Goal: Task Accomplishment & Management: Manage account settings

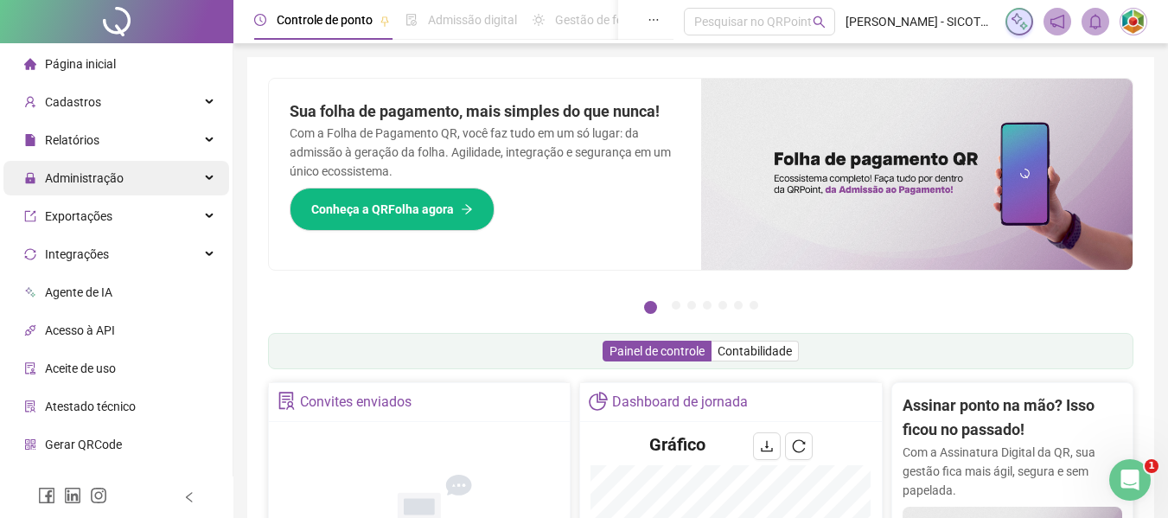
click at [103, 171] on span "Administração" at bounding box center [84, 178] width 79 height 14
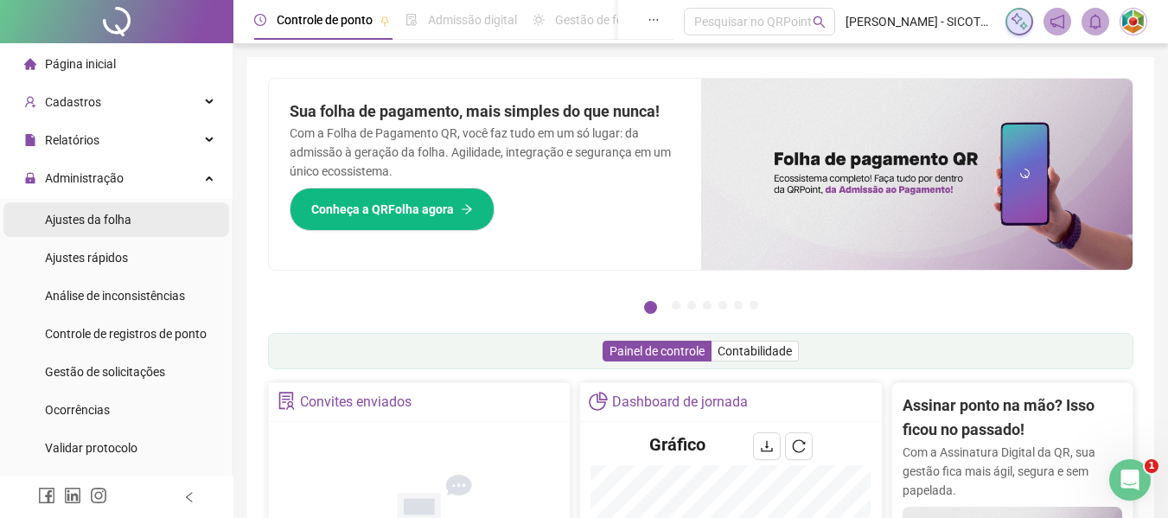
click at [103, 213] on span "Ajustes da folha" at bounding box center [88, 220] width 86 height 14
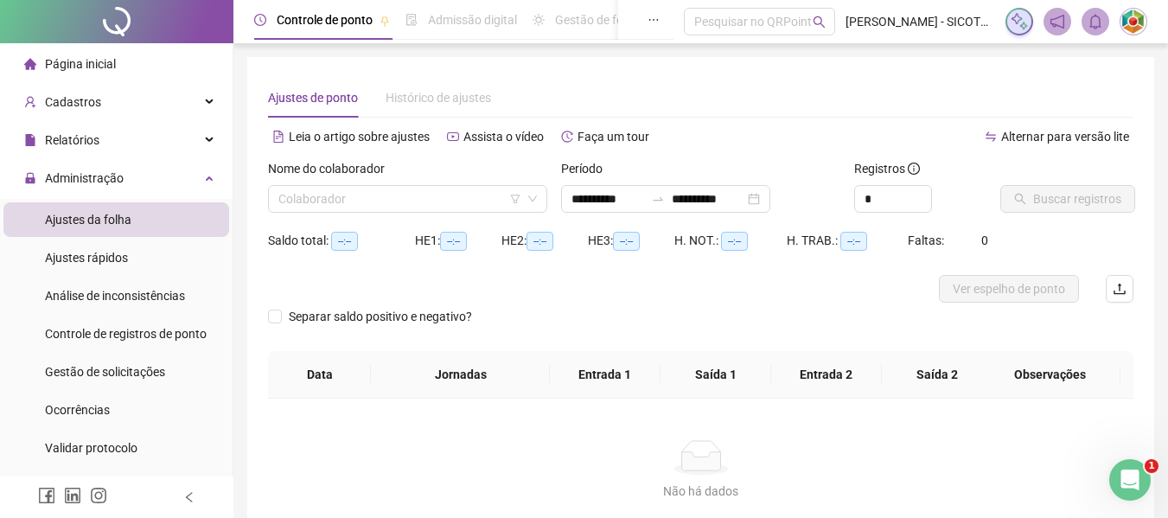
type input "**********"
click at [324, 186] on input "search" at bounding box center [399, 199] width 243 height 26
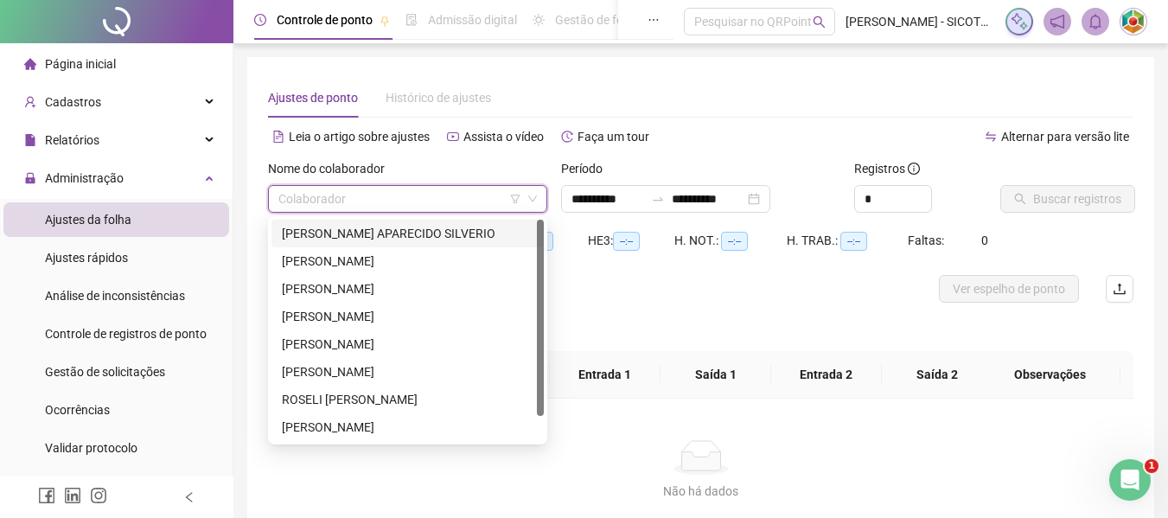
click at [323, 232] on div "[PERSON_NAME] APARECIDO SILVERIO" at bounding box center [408, 233] width 252 height 19
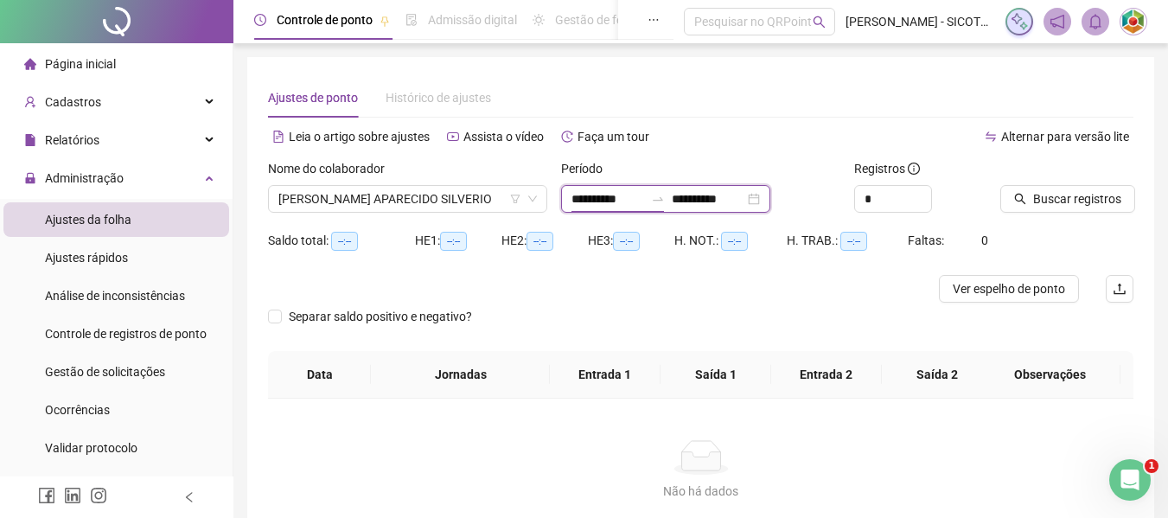
click at [638, 194] on input "**********" at bounding box center [607, 198] width 73 height 19
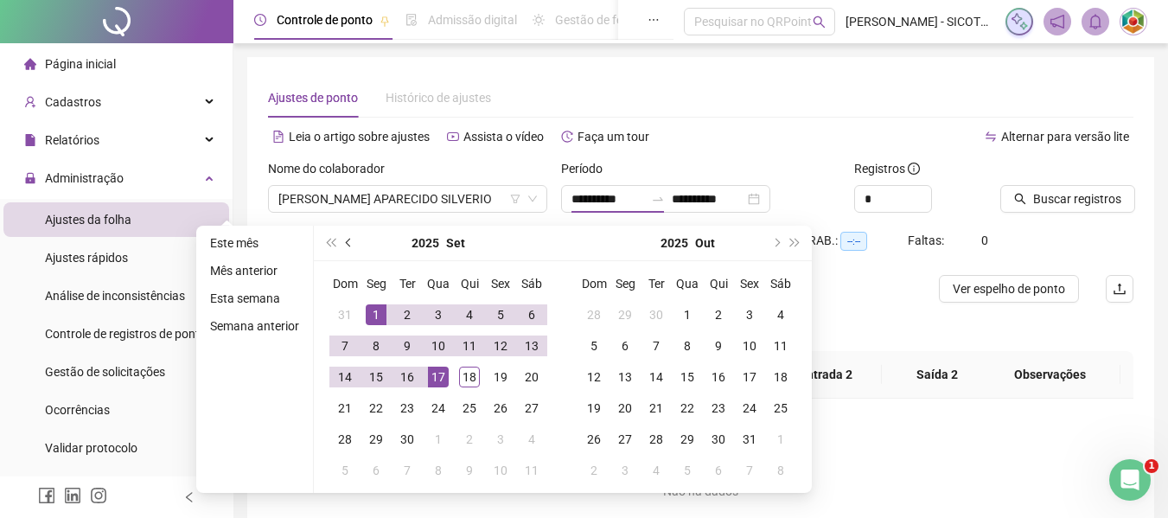
click at [345, 230] on button "prev-year" at bounding box center [349, 243] width 19 height 35
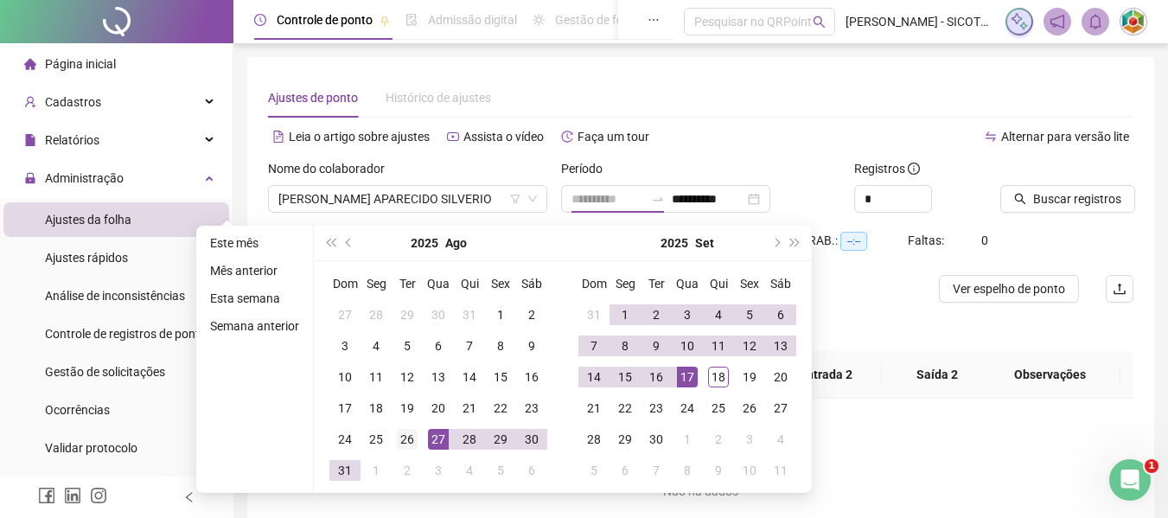
type input "**********"
click at [406, 443] on div "26" at bounding box center [407, 439] width 21 height 21
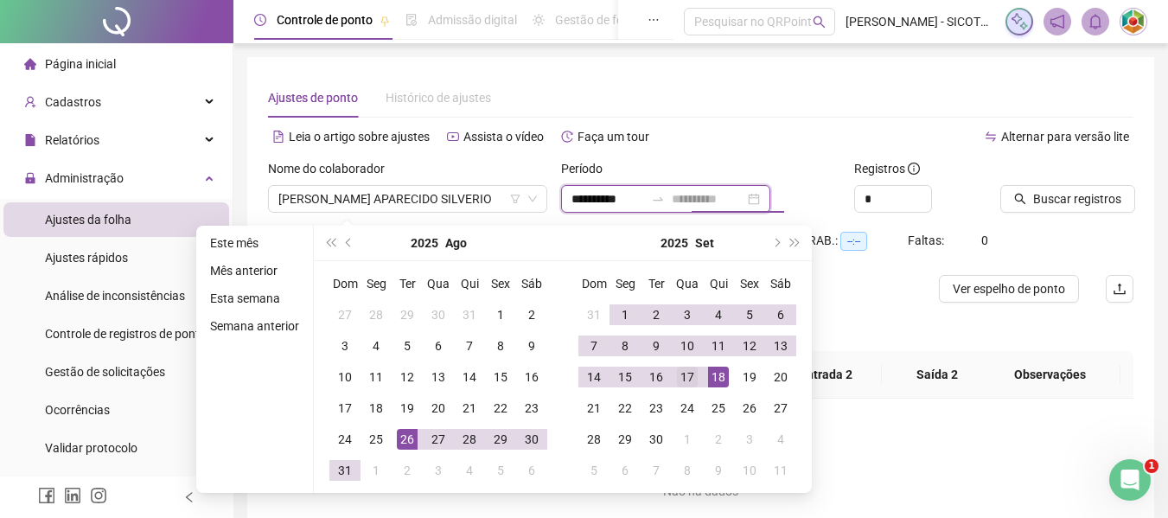
type input "**********"
click at [686, 378] on div "17" at bounding box center [687, 377] width 21 height 21
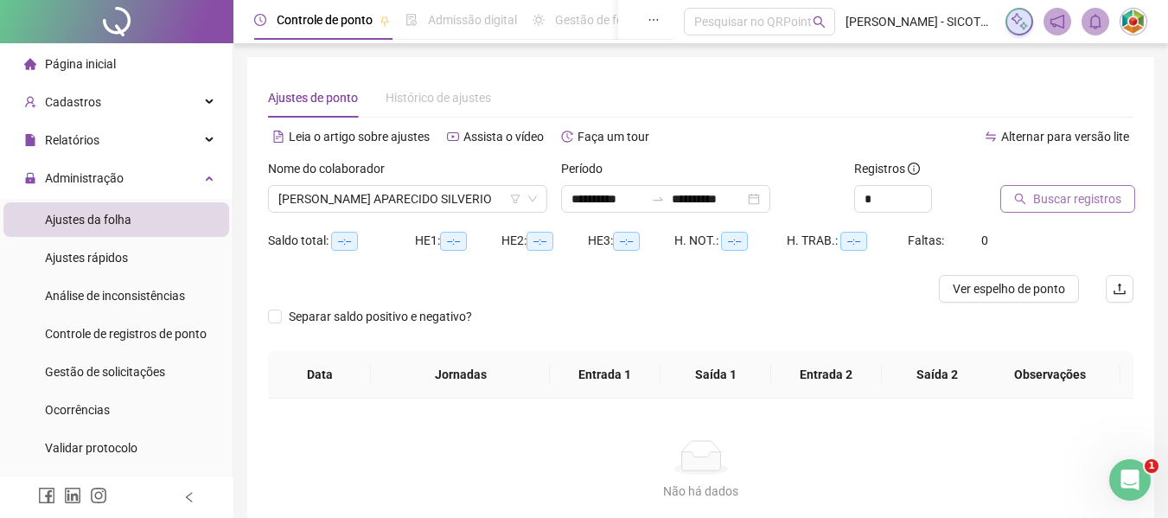
click at [1054, 191] on span "Buscar registros" at bounding box center [1077, 198] width 88 height 19
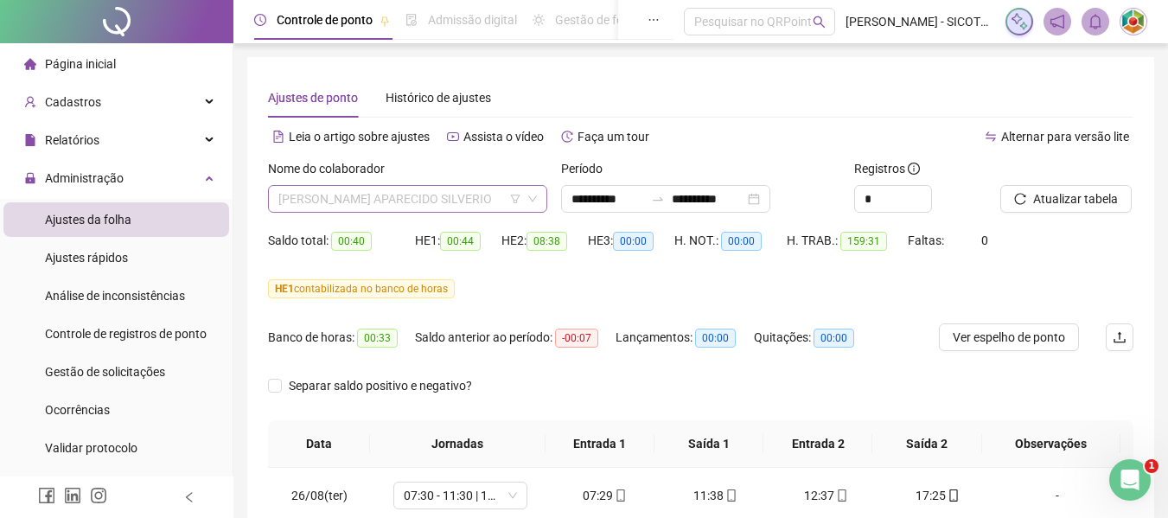
click at [487, 198] on span "[PERSON_NAME] APARECIDO SILVERIO" at bounding box center [407, 199] width 258 height 26
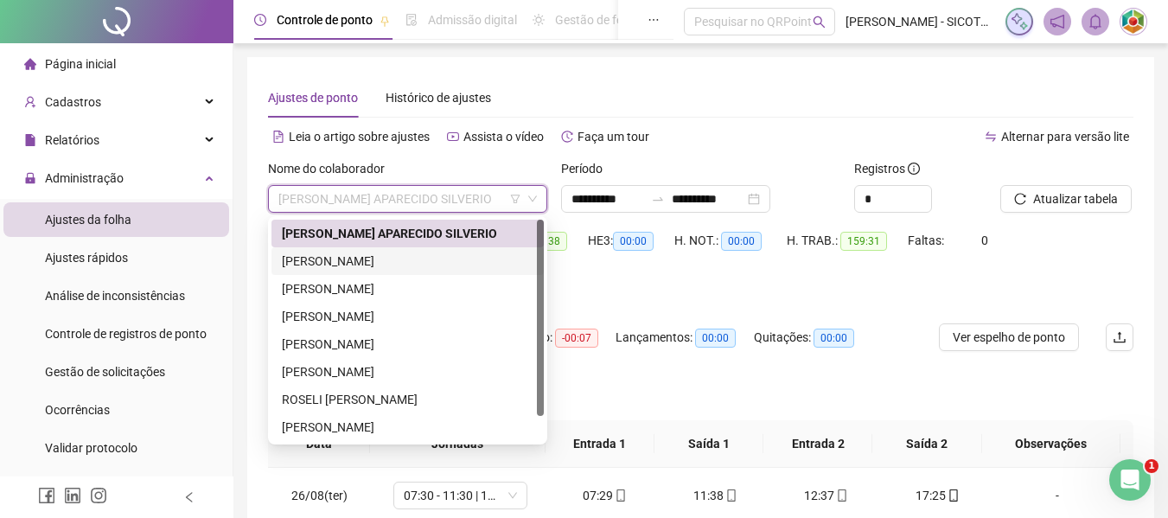
click at [375, 254] on div "[PERSON_NAME]" at bounding box center [408, 261] width 252 height 19
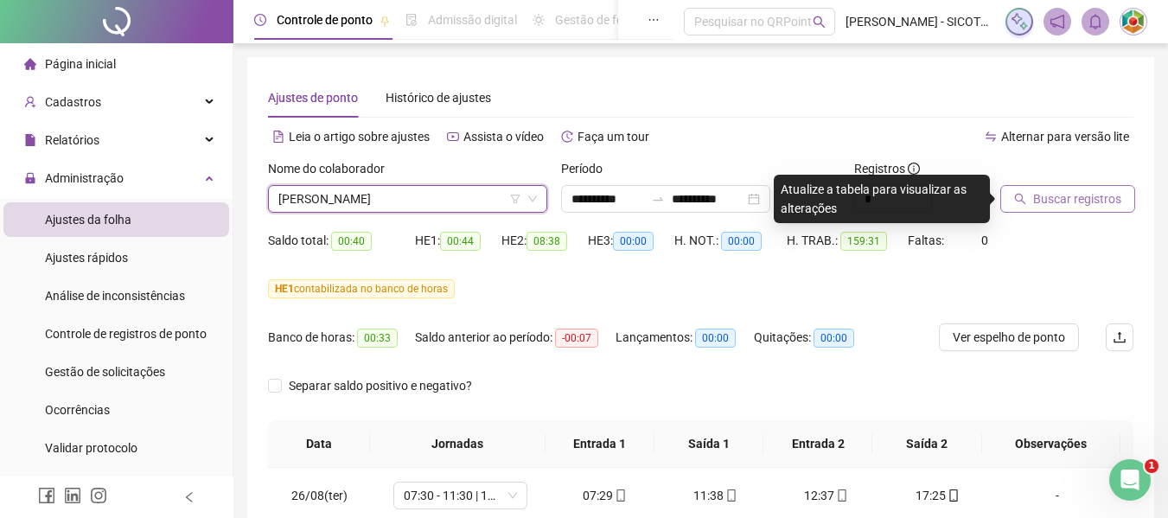
click at [1058, 195] on span "Buscar registros" at bounding box center [1077, 198] width 88 height 19
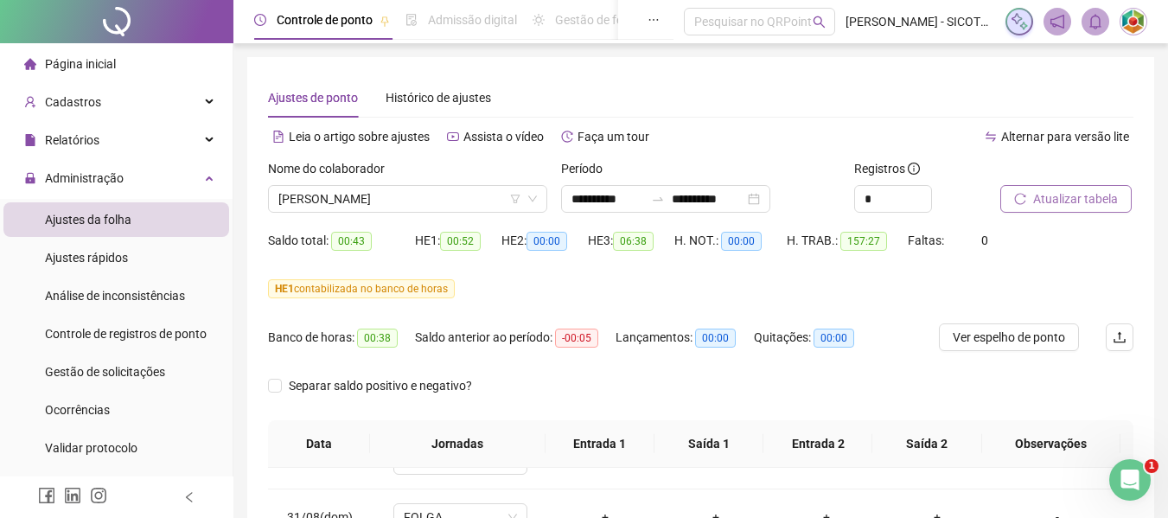
click at [1073, 201] on span "Atualizar tabela" at bounding box center [1075, 198] width 85 height 19
click at [1058, 196] on span "Atualizar tabela" at bounding box center [1075, 198] width 85 height 19
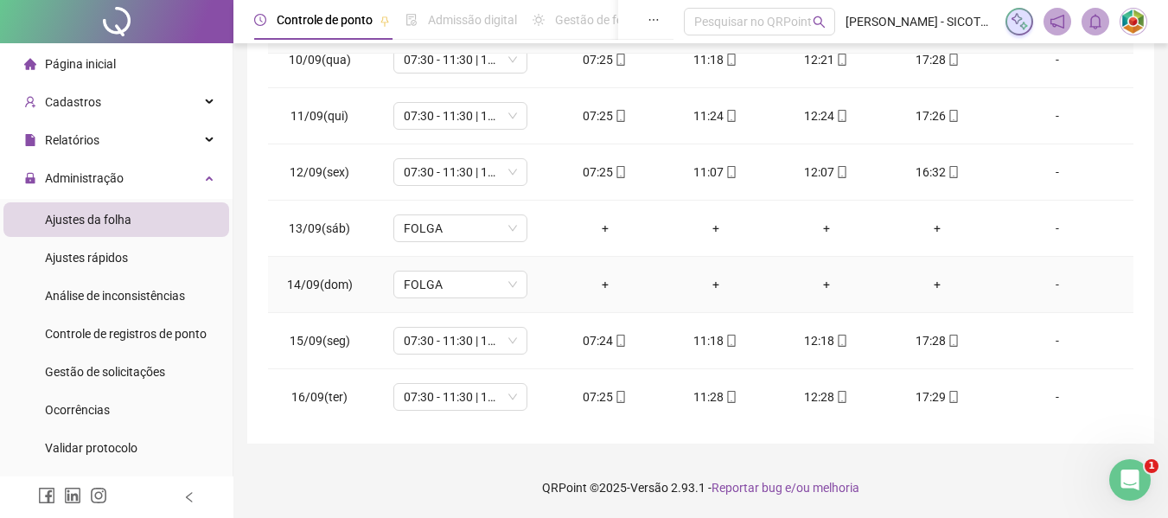
scroll to position [692, 0]
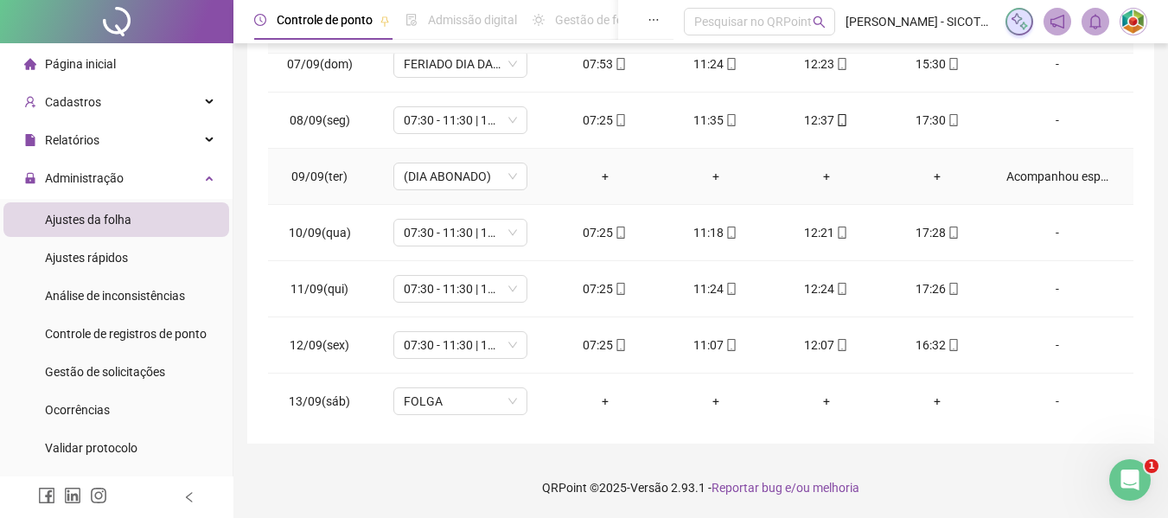
click at [1055, 169] on div "Acompanhou esposa no 1º ultrassom da gravidez." at bounding box center [1057, 176] width 102 height 19
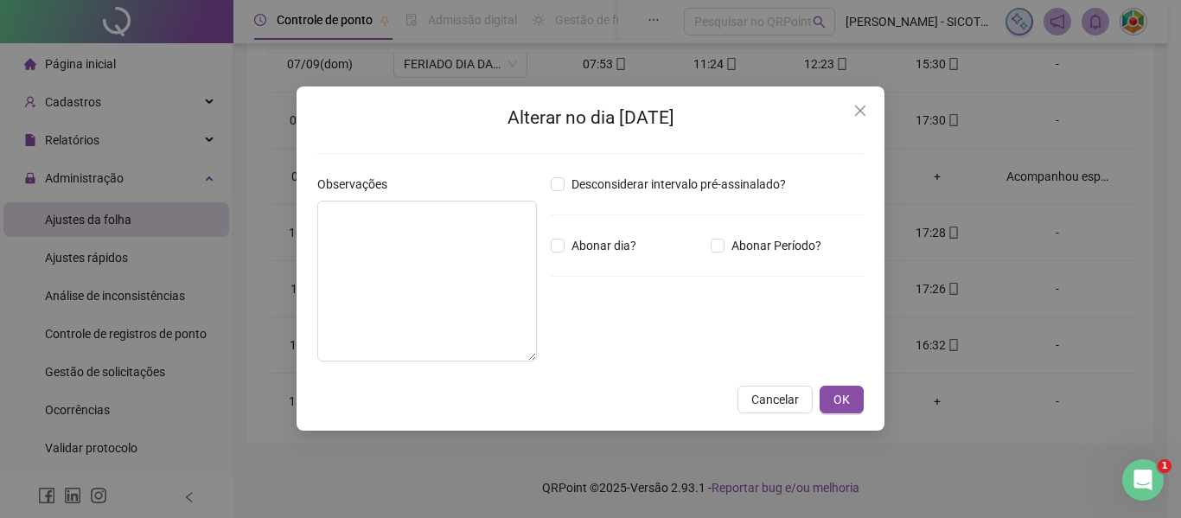
type textarea "**********"
click at [860, 112] on icon "close" at bounding box center [860, 110] width 10 height 10
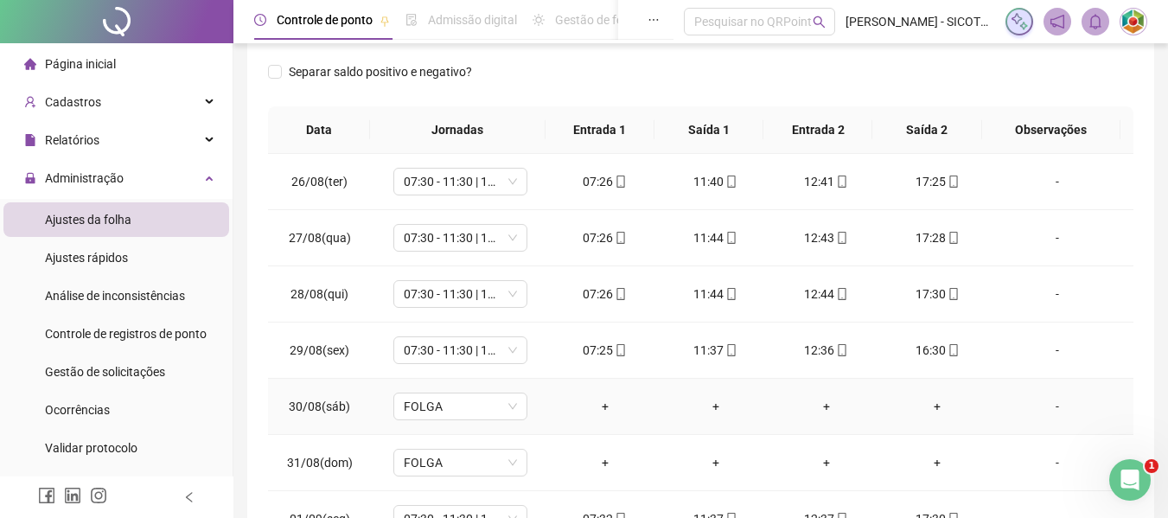
scroll to position [0, 0]
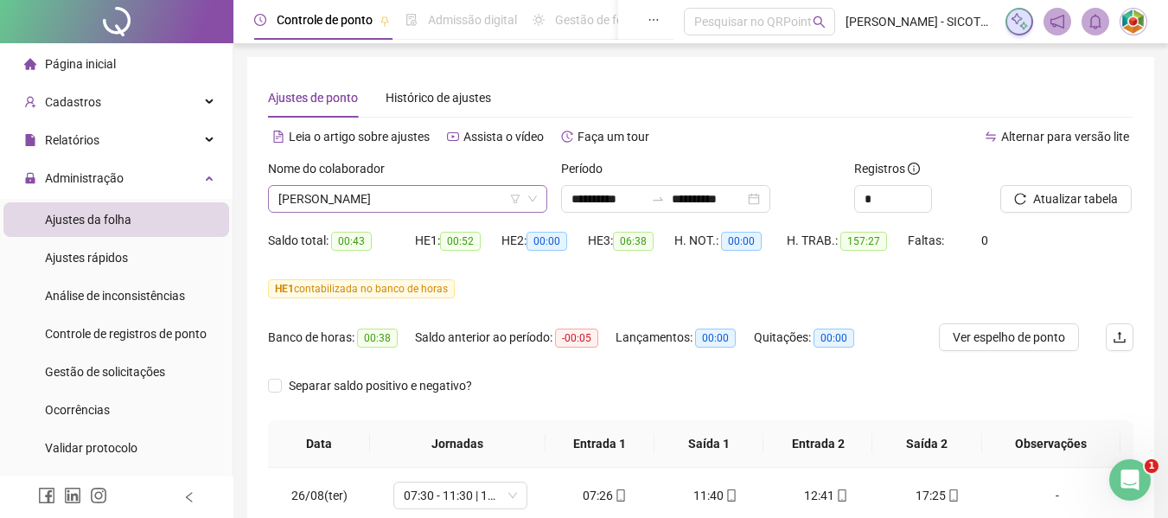
click at [464, 194] on span "[PERSON_NAME]" at bounding box center [407, 199] width 258 height 26
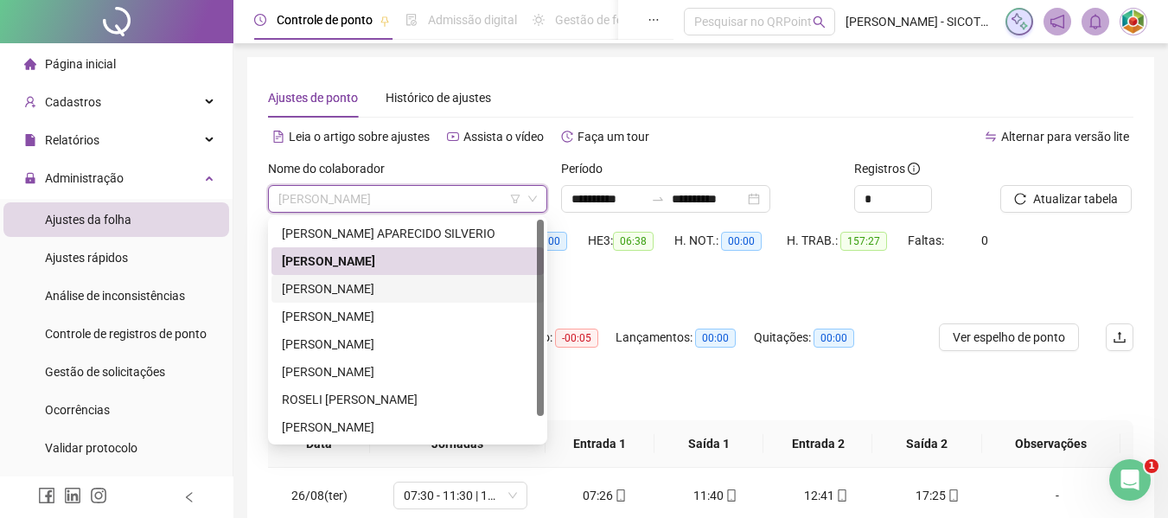
click at [386, 284] on div "[PERSON_NAME]" at bounding box center [408, 288] width 252 height 19
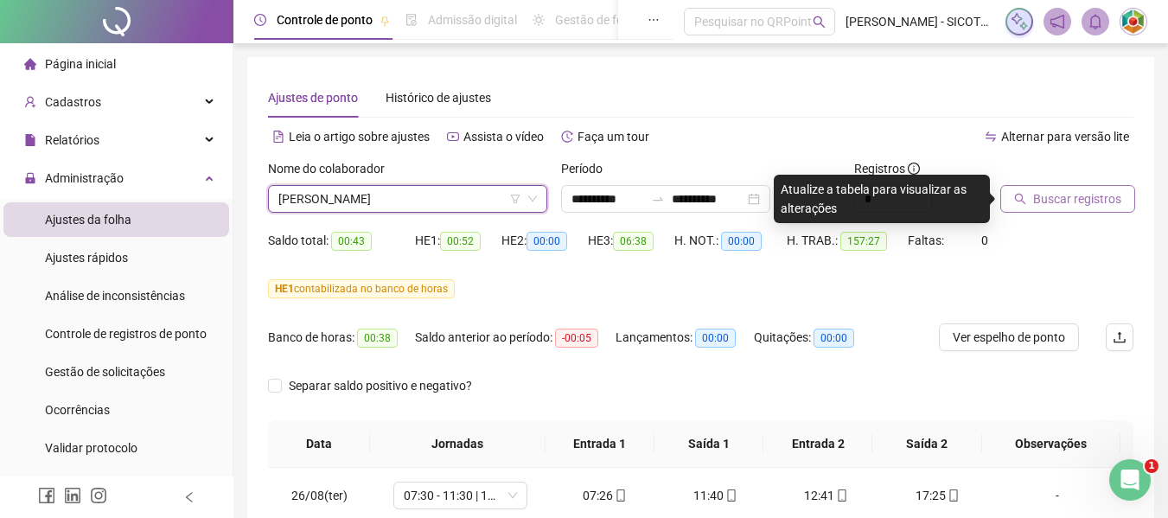
click at [1062, 193] on span "Buscar registros" at bounding box center [1077, 198] width 88 height 19
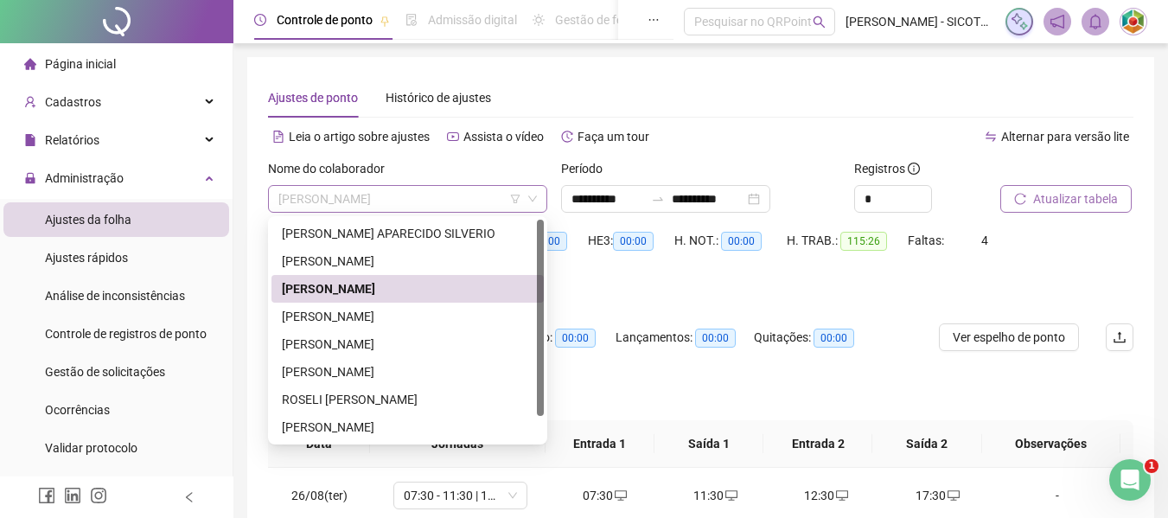
click at [483, 198] on span "[PERSON_NAME]" at bounding box center [407, 199] width 258 height 26
click at [466, 306] on div "[PERSON_NAME]" at bounding box center [407, 317] width 272 height 28
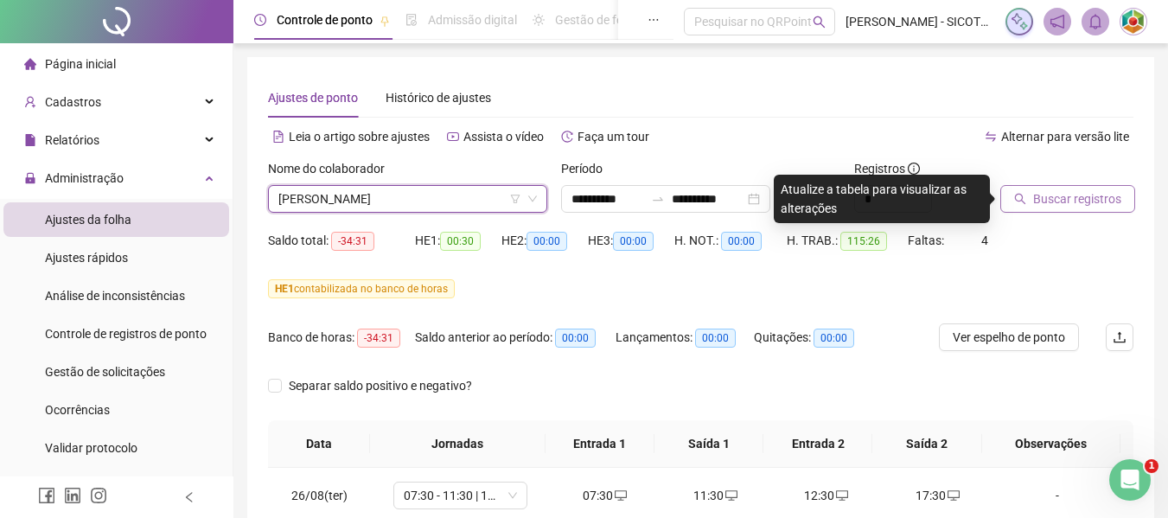
click at [1032, 194] on button "Buscar registros" at bounding box center [1067, 199] width 135 height 28
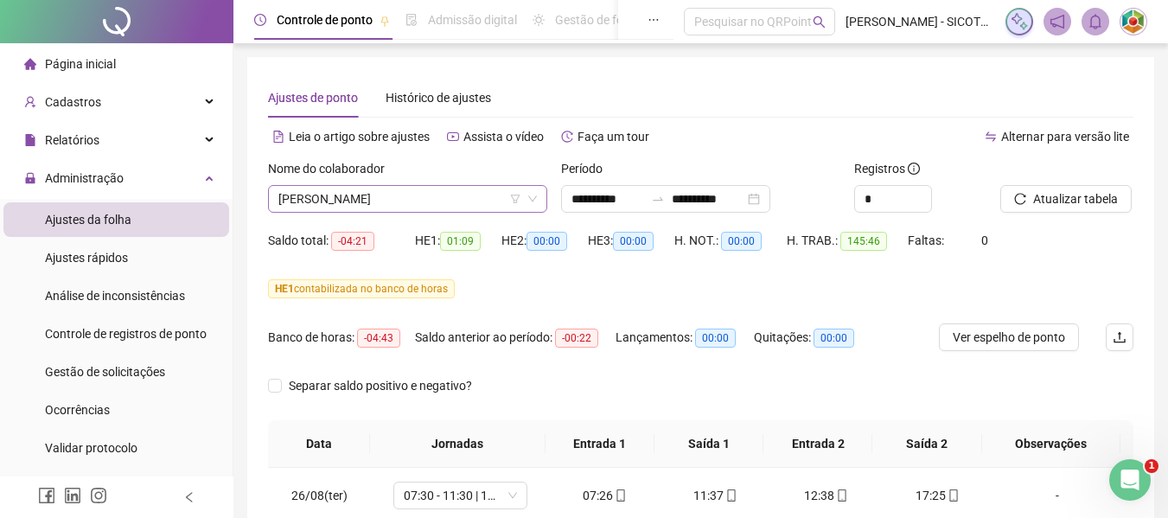
click at [495, 198] on span "[PERSON_NAME]" at bounding box center [407, 199] width 258 height 26
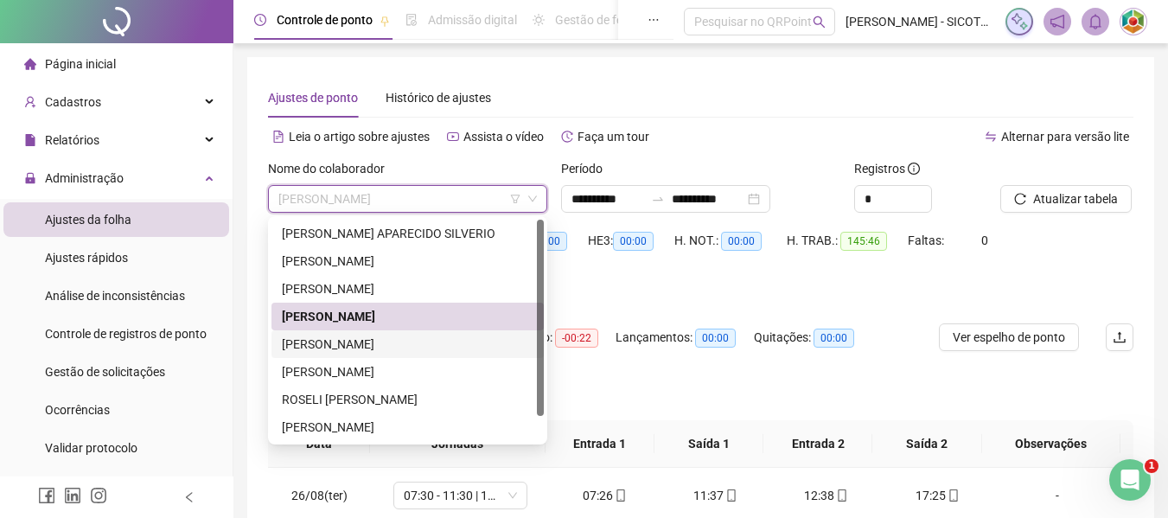
click at [437, 335] on div "[PERSON_NAME]" at bounding box center [408, 344] width 252 height 19
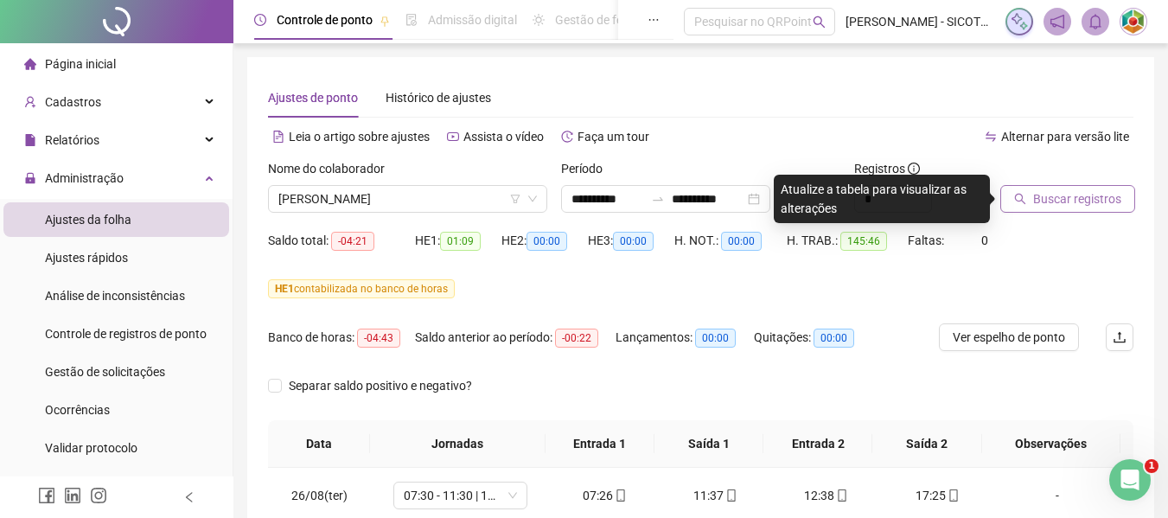
click at [1065, 198] on span "Buscar registros" at bounding box center [1077, 198] width 88 height 19
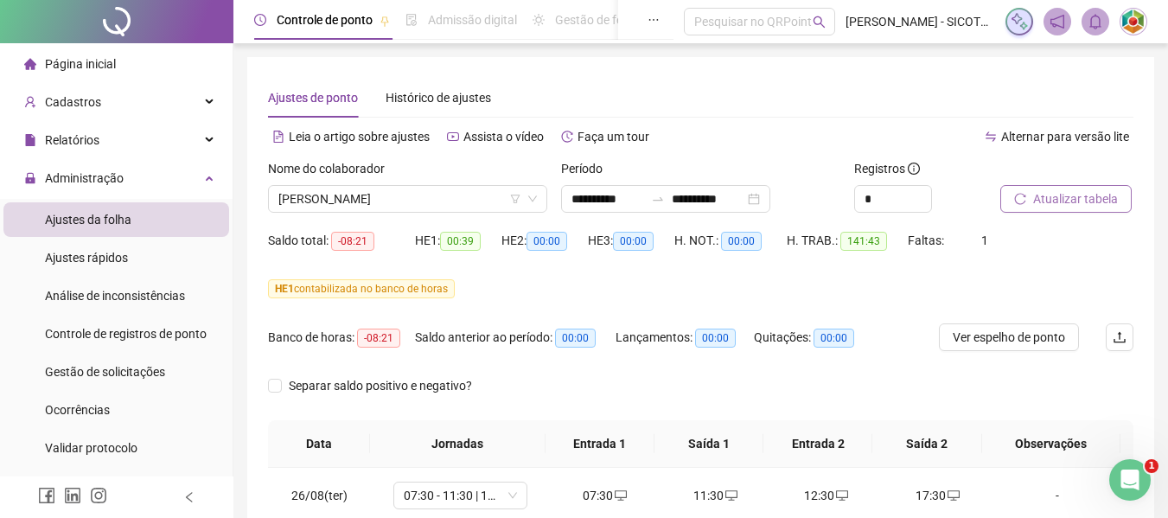
click at [1052, 194] on span "Atualizar tabela" at bounding box center [1075, 198] width 85 height 19
click at [1054, 202] on span "Atualizar tabela" at bounding box center [1075, 198] width 85 height 19
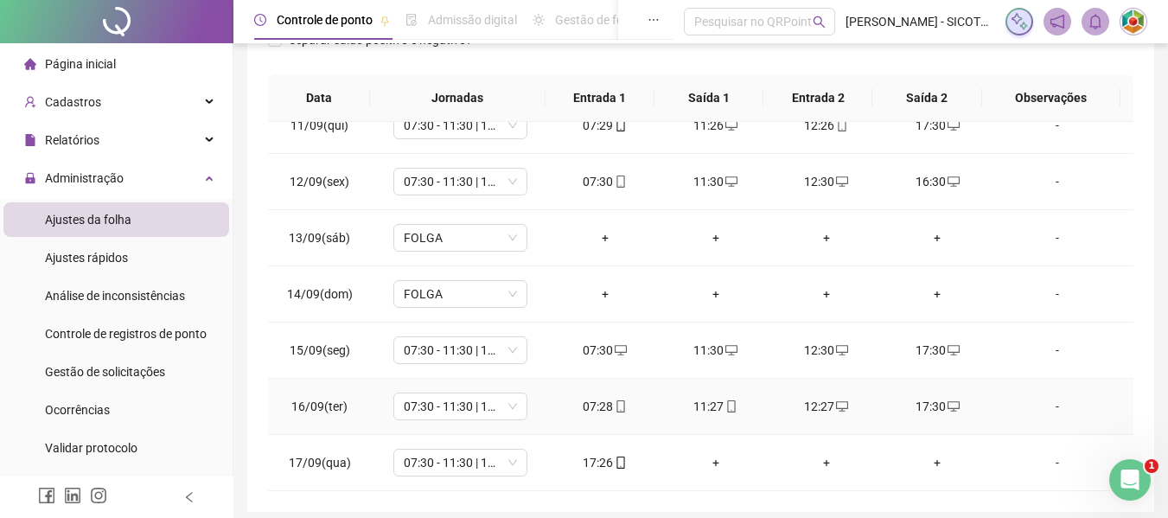
scroll to position [414, 0]
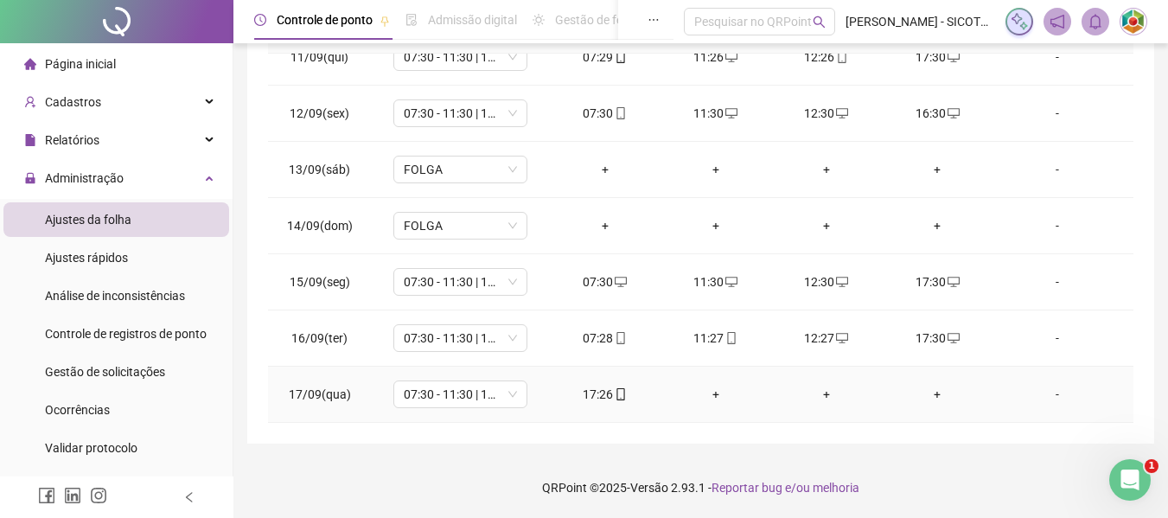
click at [710, 392] on div "+" at bounding box center [715, 394] width 83 height 19
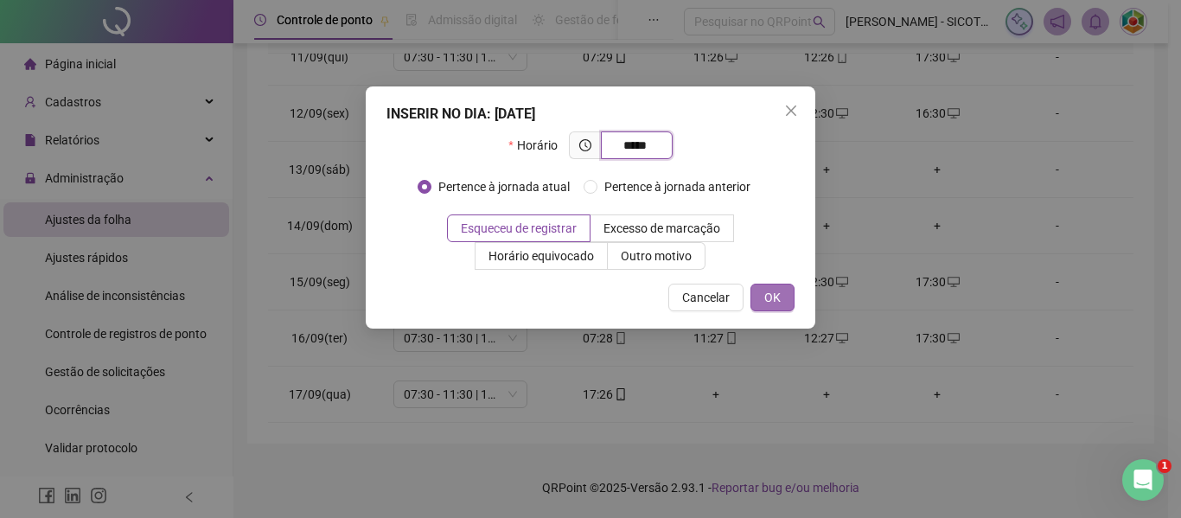
type input "*****"
click at [770, 296] on span "OK" at bounding box center [772, 297] width 16 height 19
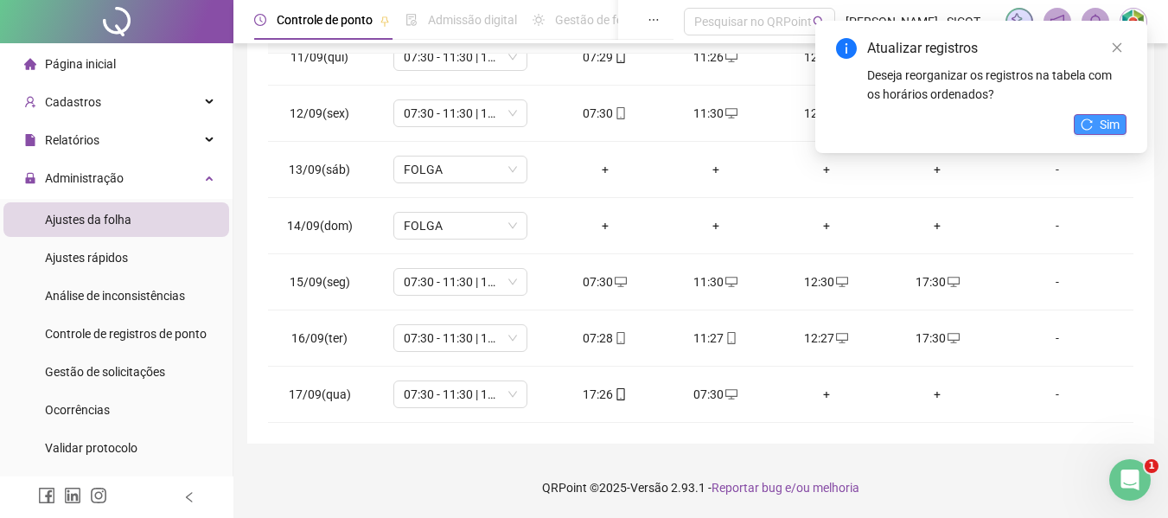
click at [1101, 126] on span "Sim" at bounding box center [1110, 124] width 20 height 19
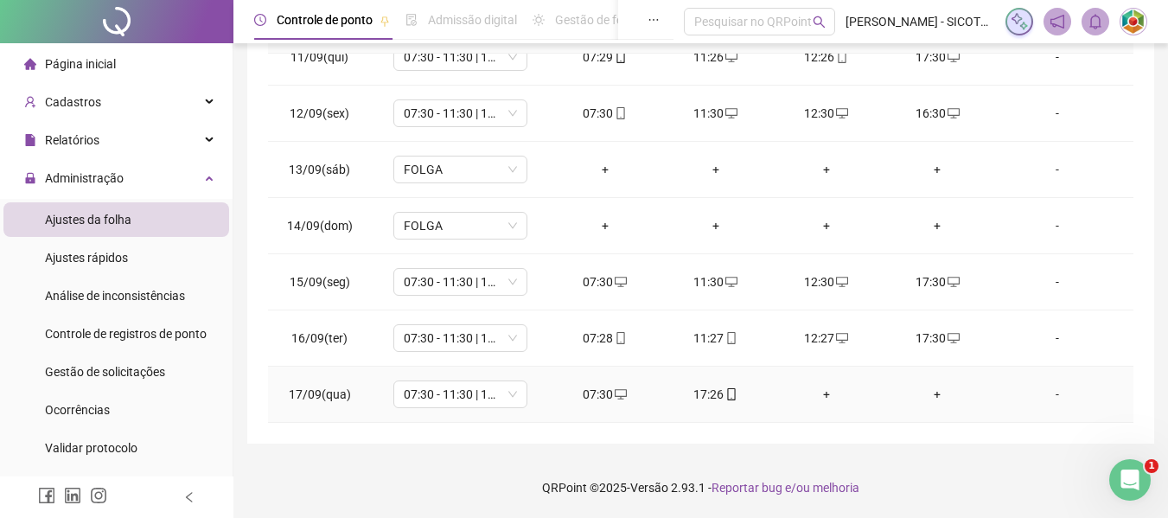
click at [816, 395] on div "+" at bounding box center [826, 394] width 83 height 19
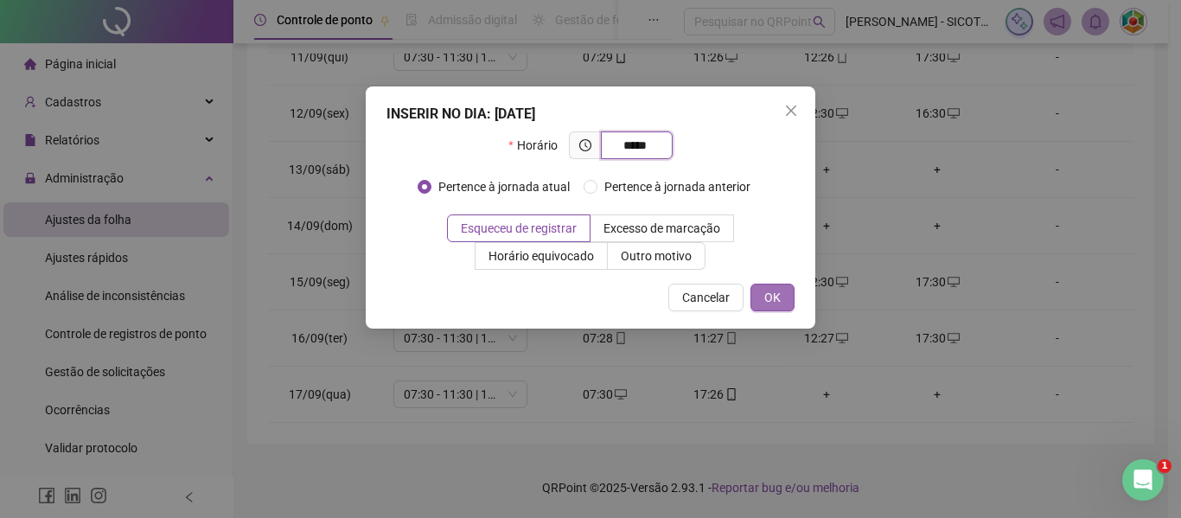
type input "*****"
click at [768, 303] on span "OK" at bounding box center [772, 297] width 16 height 19
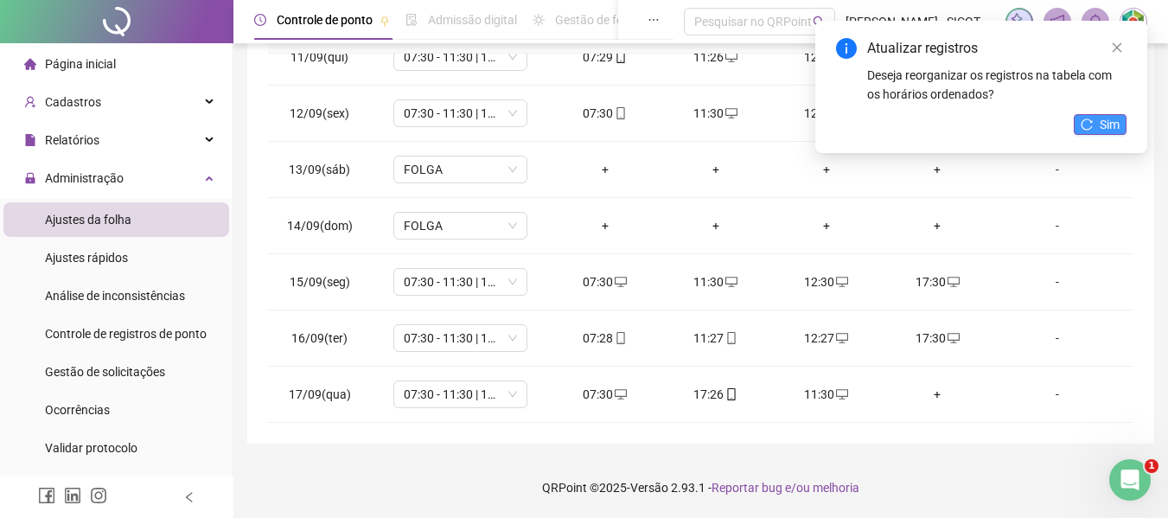
click at [1100, 123] on span "Sim" at bounding box center [1110, 124] width 20 height 19
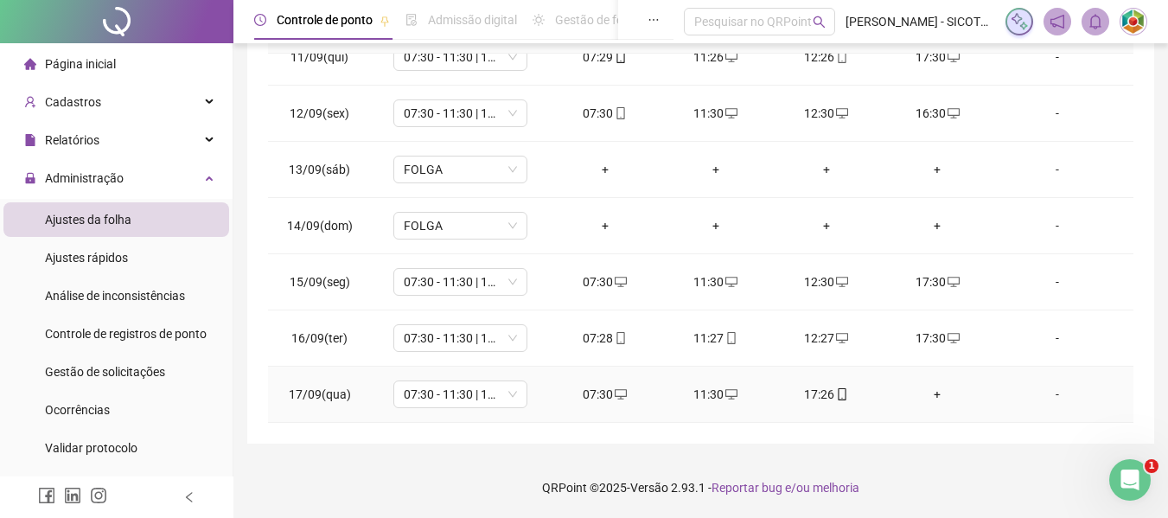
click at [930, 394] on div "+" at bounding box center [937, 394] width 83 height 19
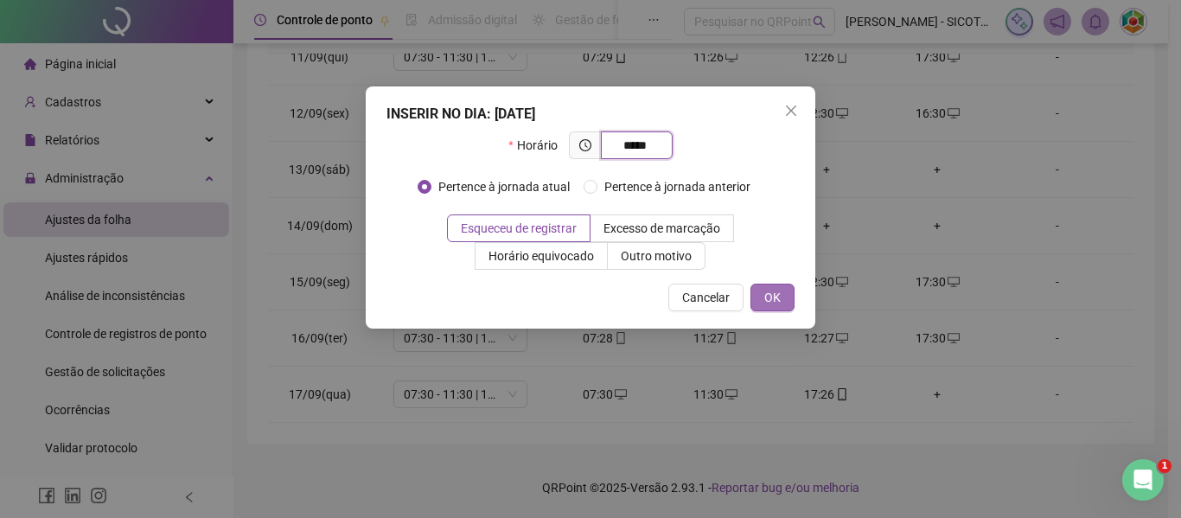
type input "*****"
drag, startPoint x: 766, startPoint y: 299, endPoint x: 766, endPoint y: 323, distance: 24.2
click at [766, 300] on span "OK" at bounding box center [772, 297] width 16 height 19
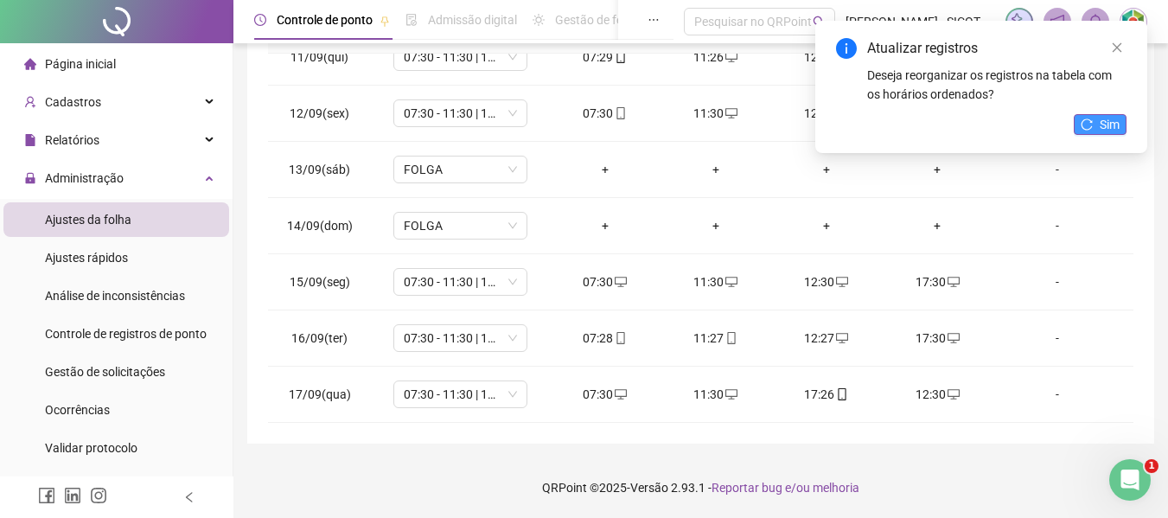
click at [1093, 126] on icon "reload" at bounding box center [1087, 124] width 12 height 12
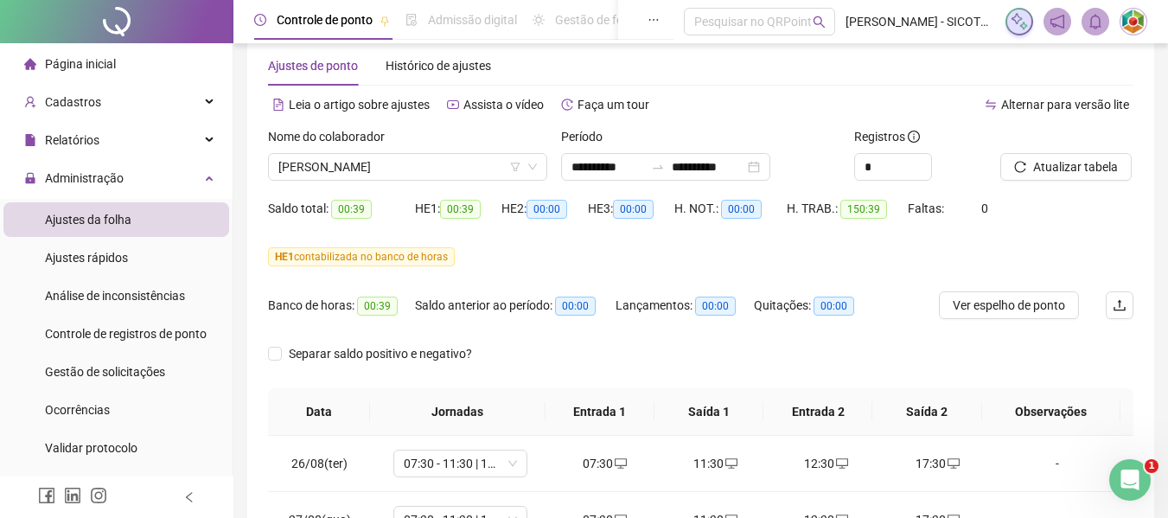
scroll to position [0, 0]
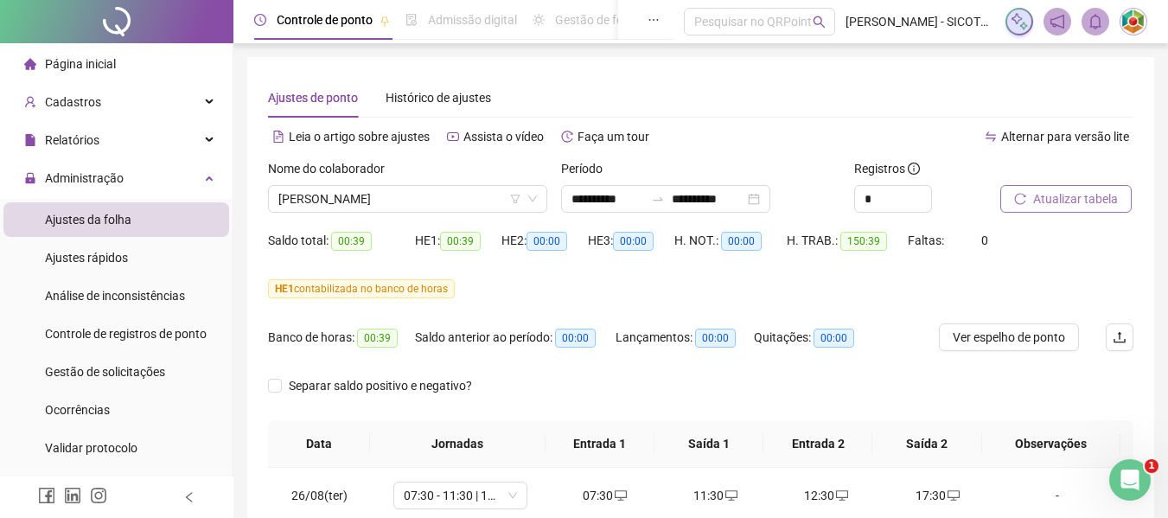
click at [1055, 194] on span "Atualizar tabela" at bounding box center [1075, 198] width 85 height 19
click at [1054, 195] on span "Atualizar tabela" at bounding box center [1075, 198] width 85 height 19
click at [482, 197] on span "[PERSON_NAME]" at bounding box center [407, 199] width 258 height 26
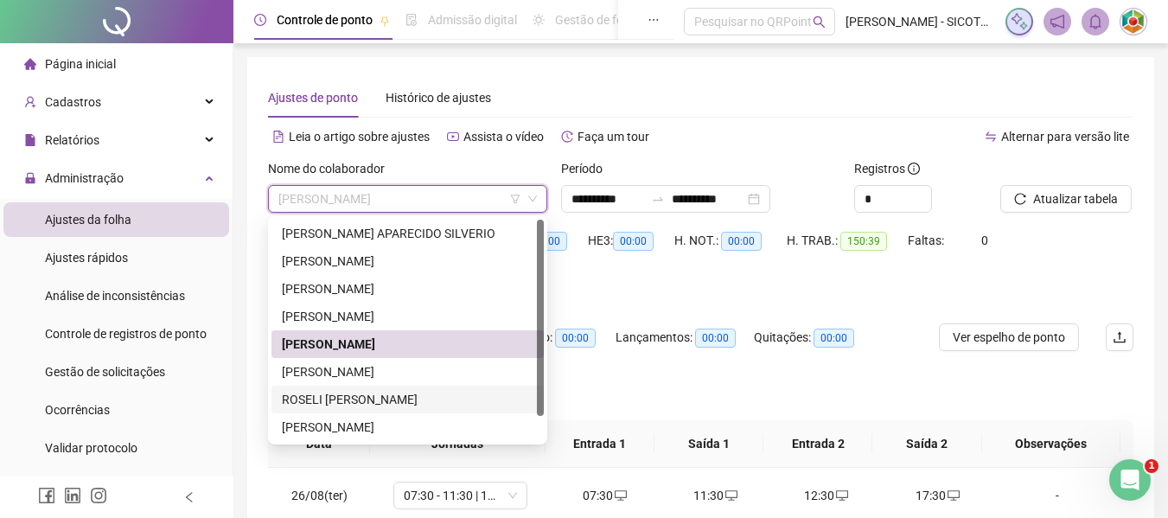
click at [403, 392] on div "ROSELI [PERSON_NAME]" at bounding box center [408, 399] width 252 height 19
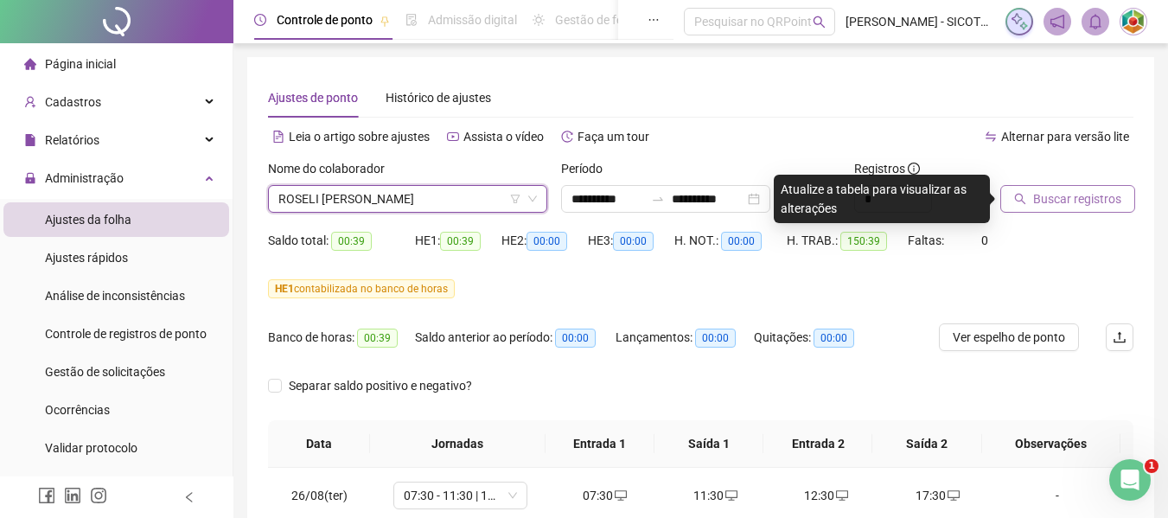
click at [1047, 194] on span "Buscar registros" at bounding box center [1077, 198] width 88 height 19
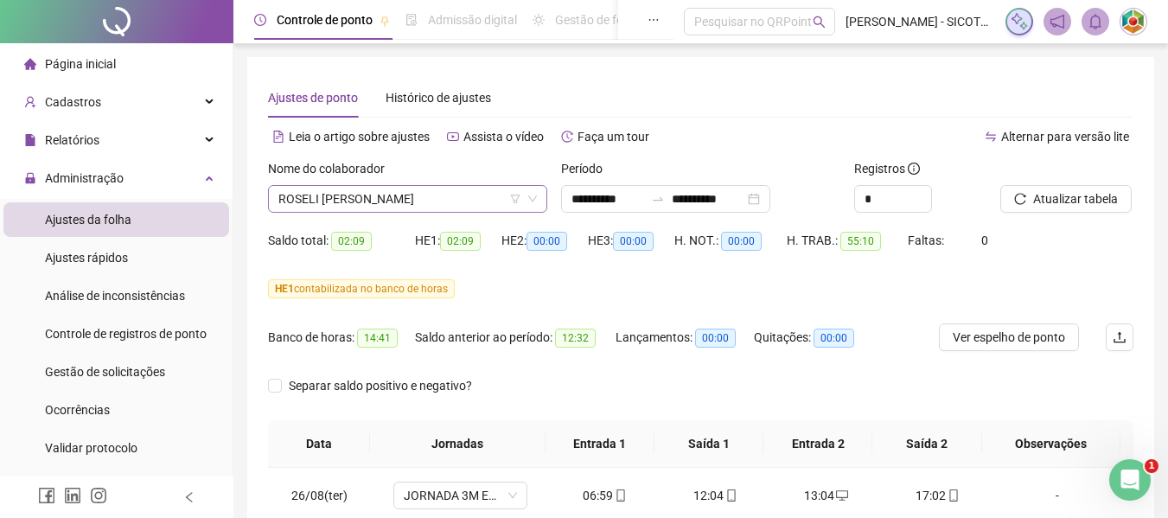
click at [474, 195] on span "ROSELI [PERSON_NAME]" at bounding box center [407, 199] width 258 height 26
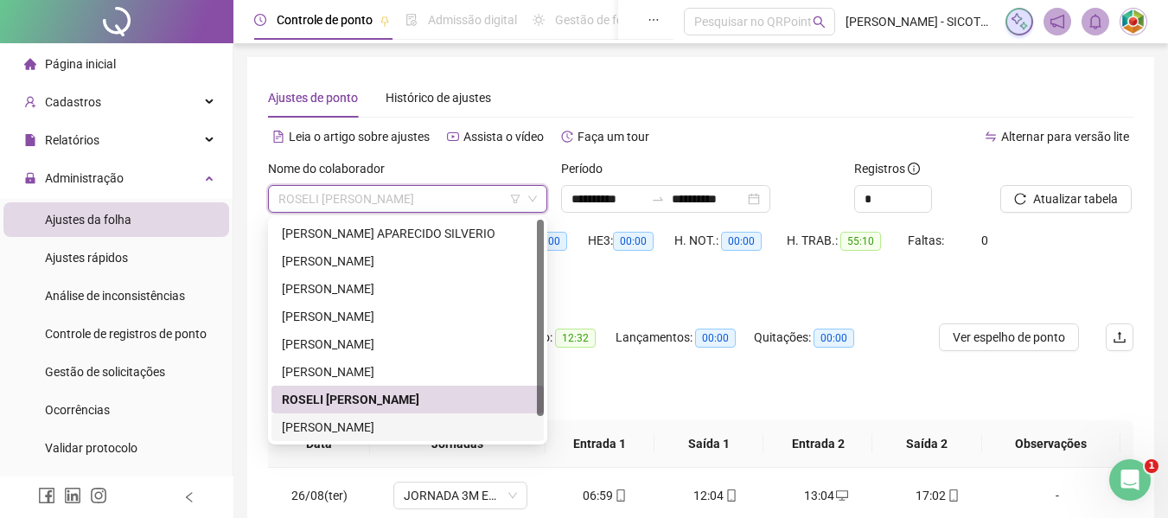
click at [459, 425] on div "[PERSON_NAME]" at bounding box center [408, 427] width 252 height 19
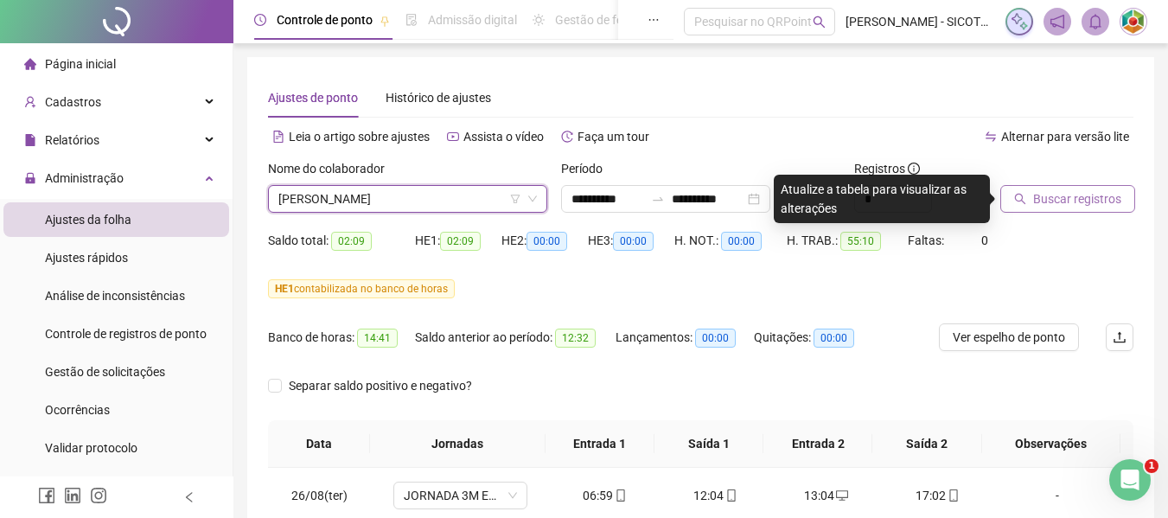
click at [1055, 194] on span "Buscar registros" at bounding box center [1077, 198] width 88 height 19
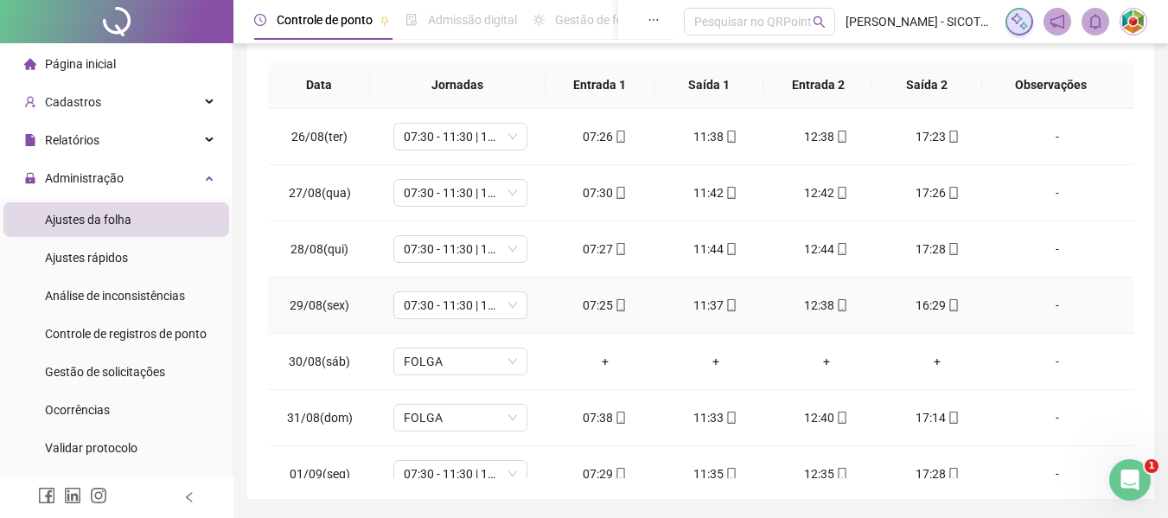
scroll to position [68, 0]
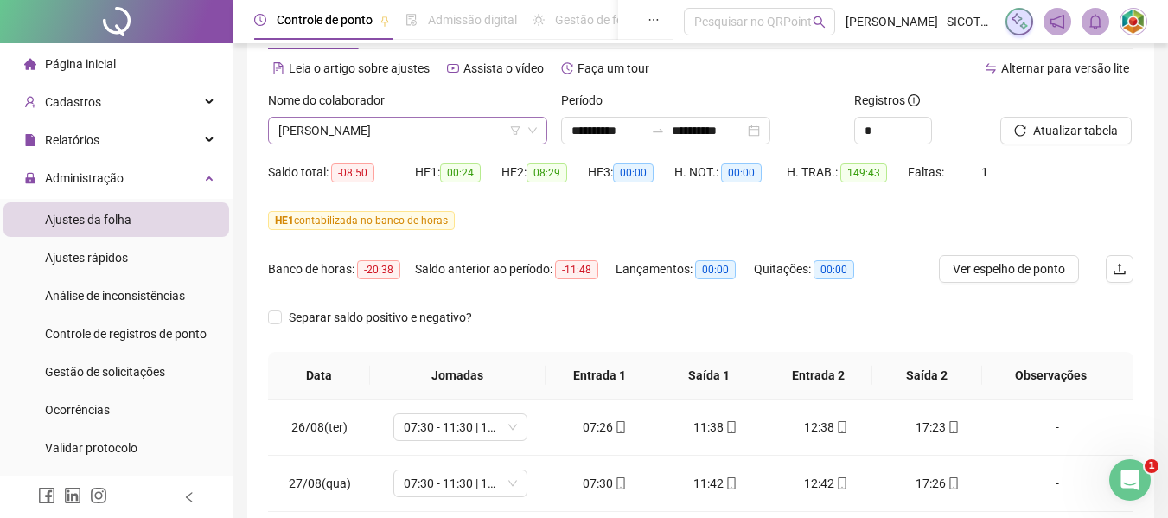
click at [500, 124] on span "[PERSON_NAME]" at bounding box center [407, 131] width 258 height 26
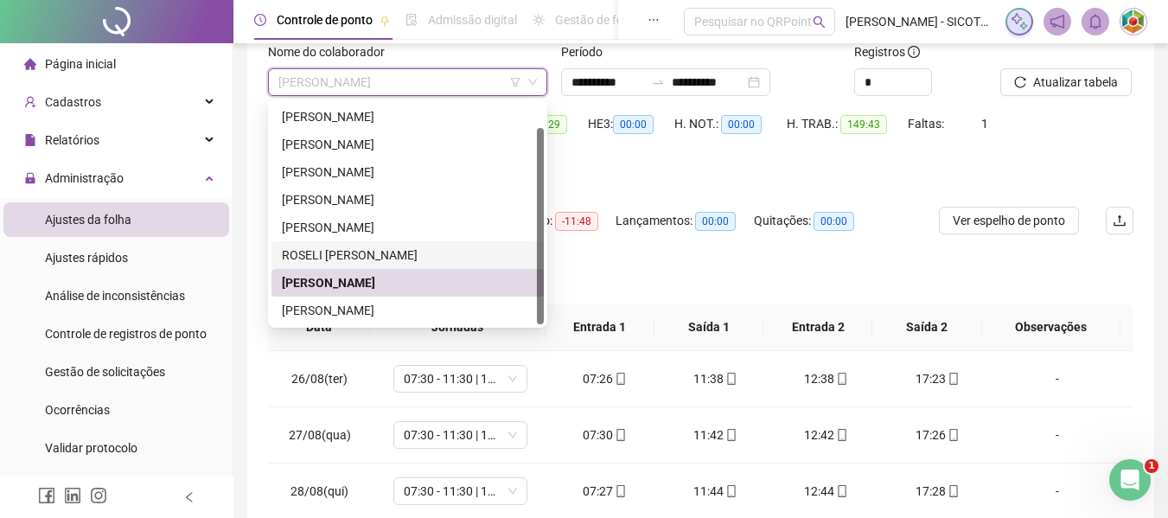
scroll to position [155, 0]
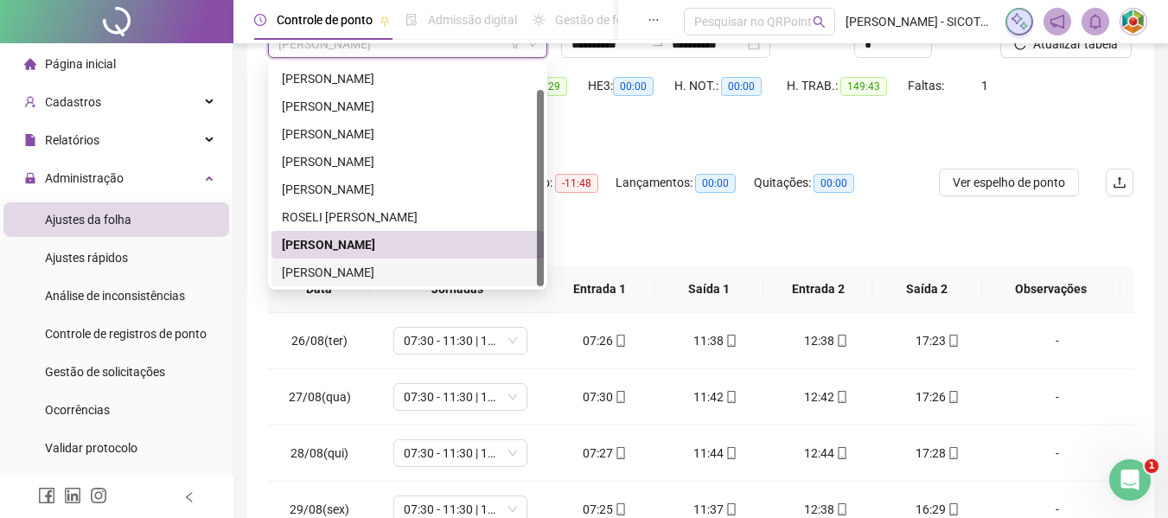
click at [371, 271] on div "[PERSON_NAME]" at bounding box center [408, 272] width 252 height 19
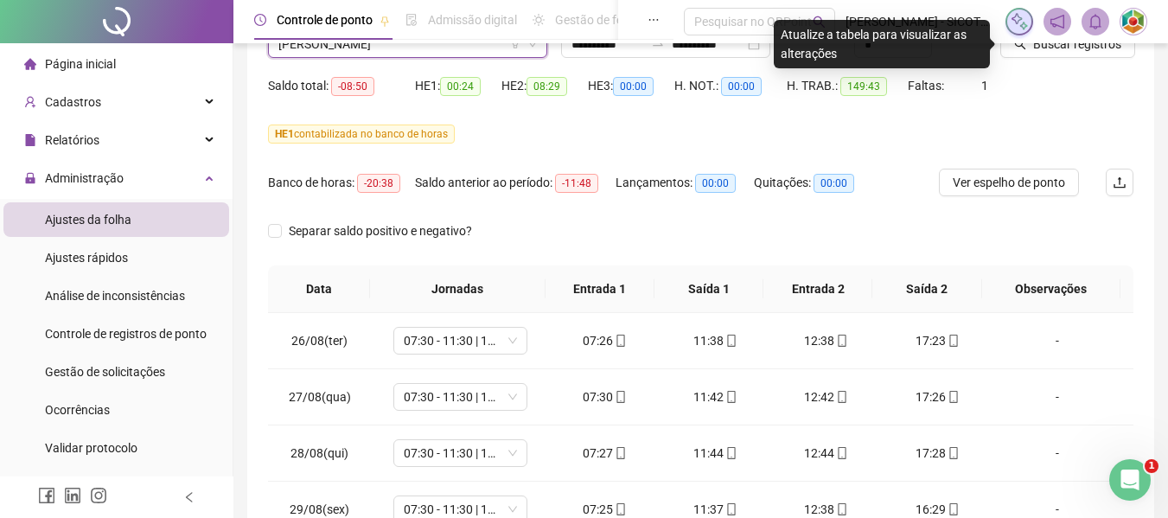
scroll to position [0, 0]
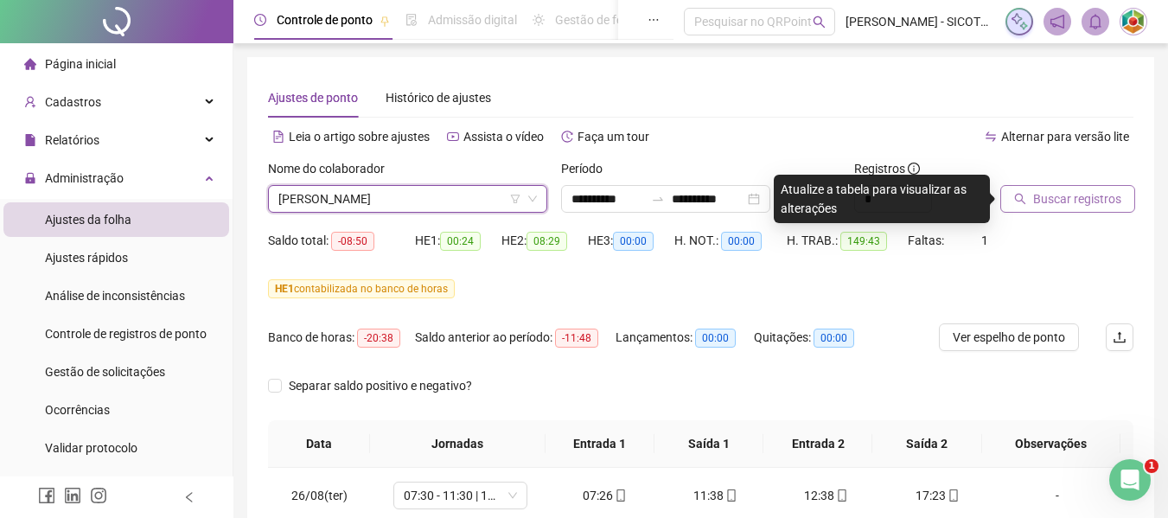
click at [1061, 199] on span "Buscar registros" at bounding box center [1077, 198] width 88 height 19
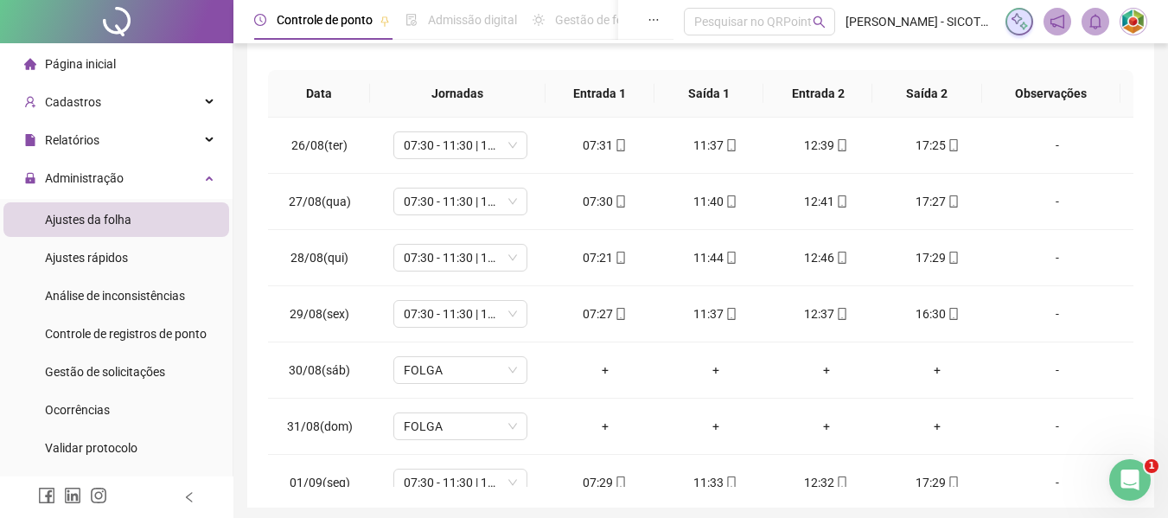
scroll to position [414, 0]
